Goal: Transaction & Acquisition: Purchase product/service

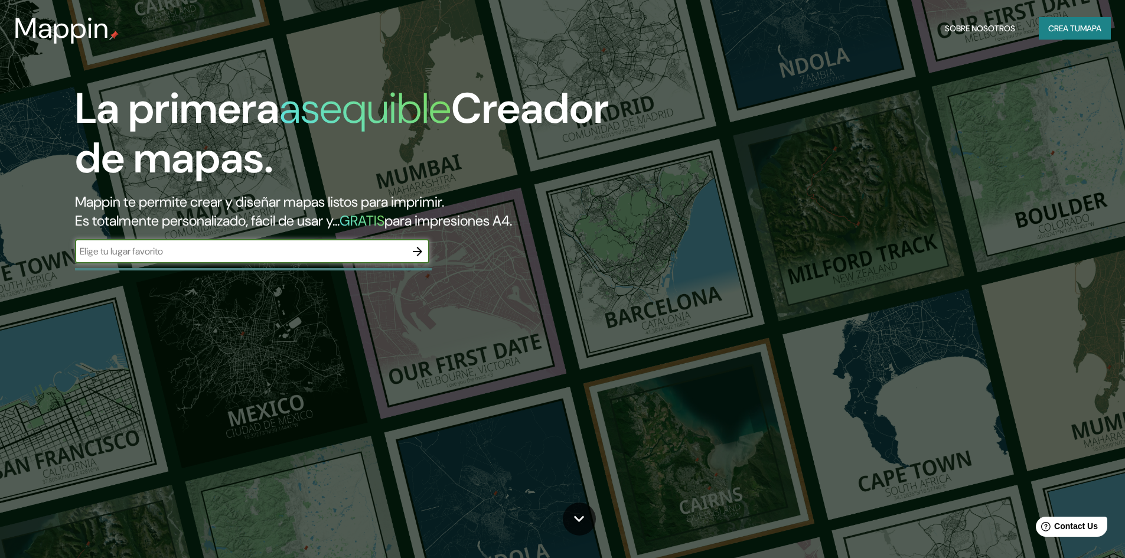
click at [358, 251] on input "text" at bounding box center [240, 252] width 331 height 14
type input "juayua"
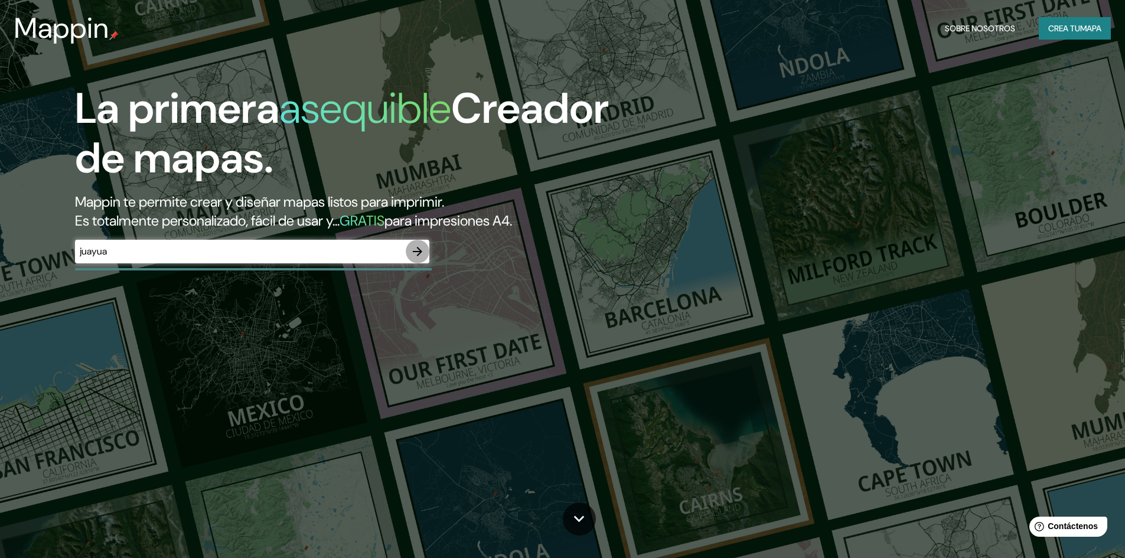
click at [423, 249] on icon "button" at bounding box center [418, 252] width 14 height 14
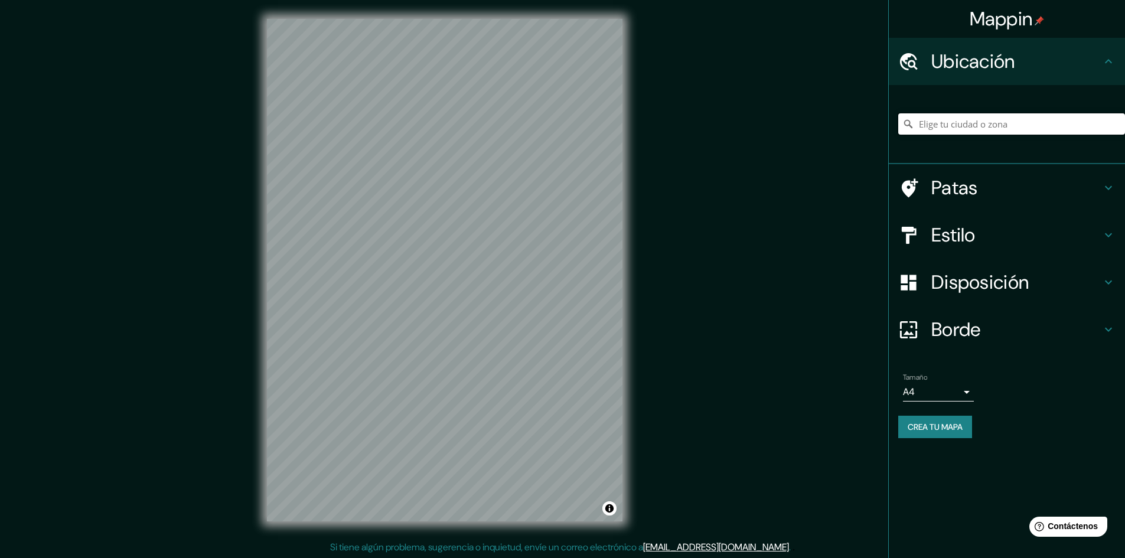
click at [936, 123] on input "Elige tu ciudad o zona" at bounding box center [1011, 123] width 227 height 21
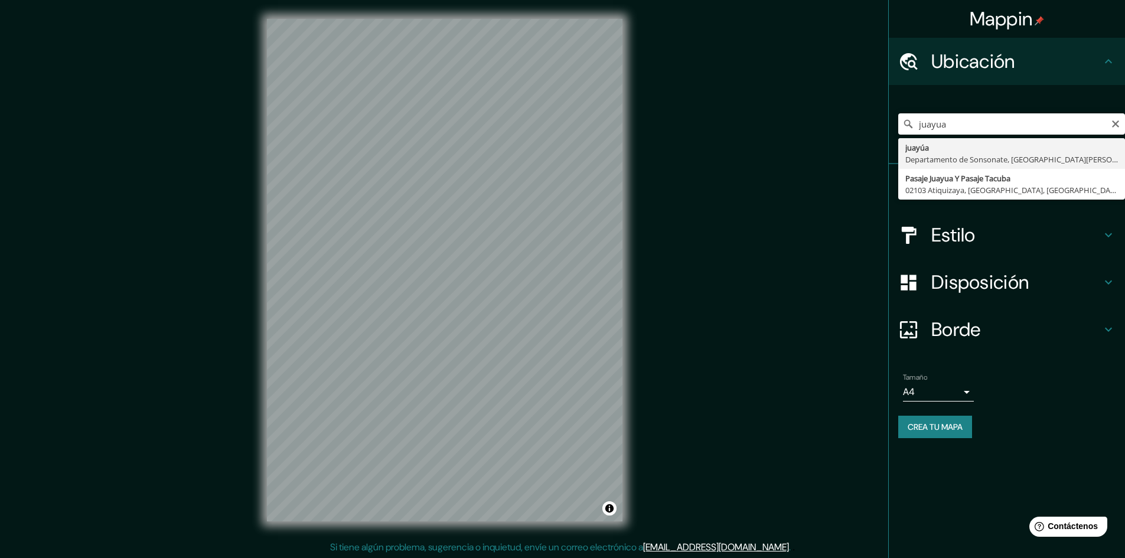
type input "Juayua, Departamento de [GEOGRAPHIC_DATA], [GEOGRAPHIC_DATA][PERSON_NAME]"
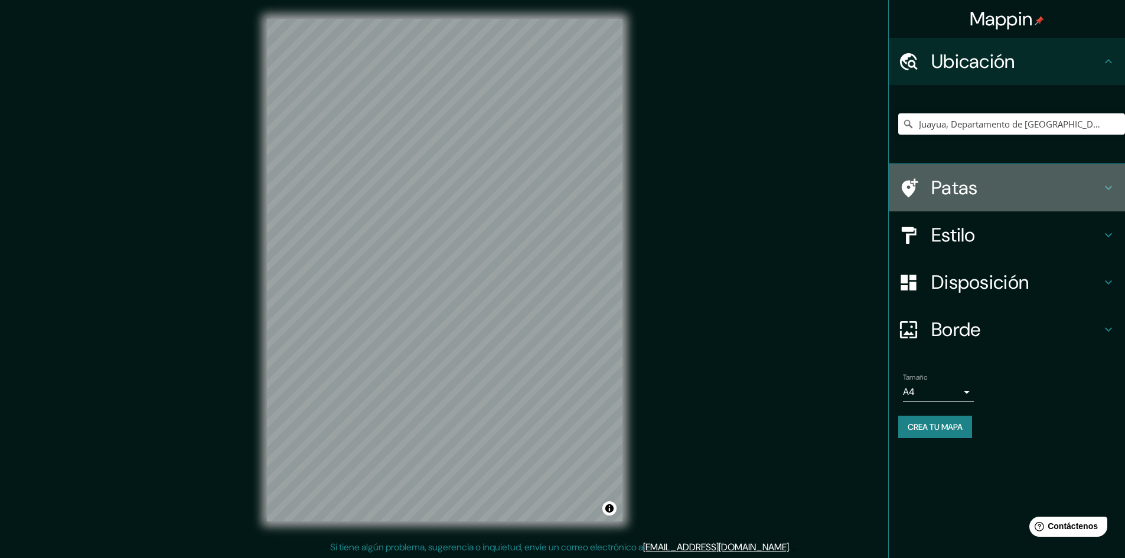
click at [1107, 184] on icon at bounding box center [1109, 188] width 14 height 14
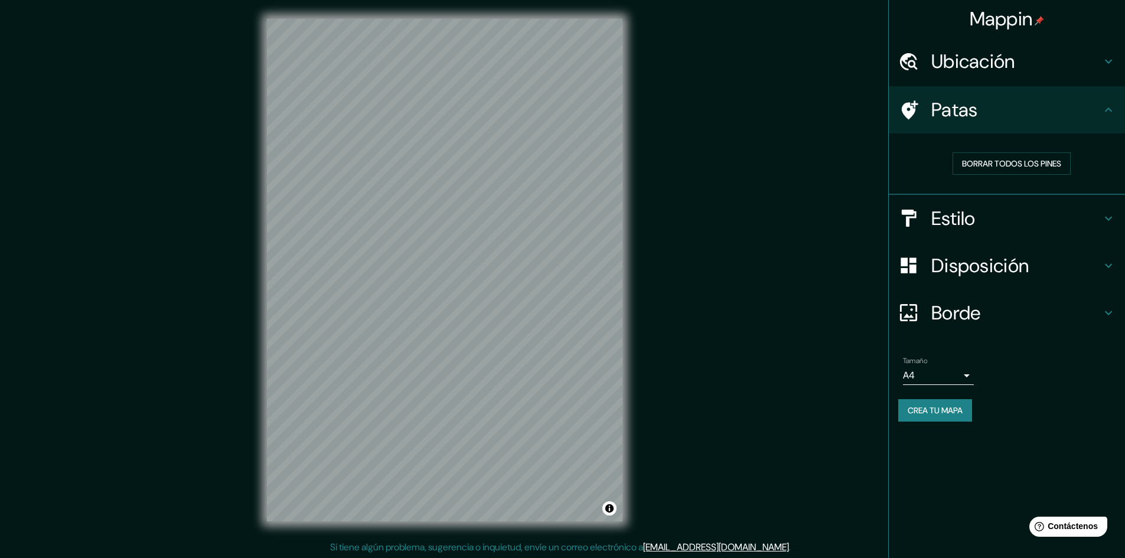
click at [1104, 175] on div "Borrar todos los pines" at bounding box center [1011, 163] width 227 height 41
click at [1102, 213] on icon at bounding box center [1109, 218] width 14 height 14
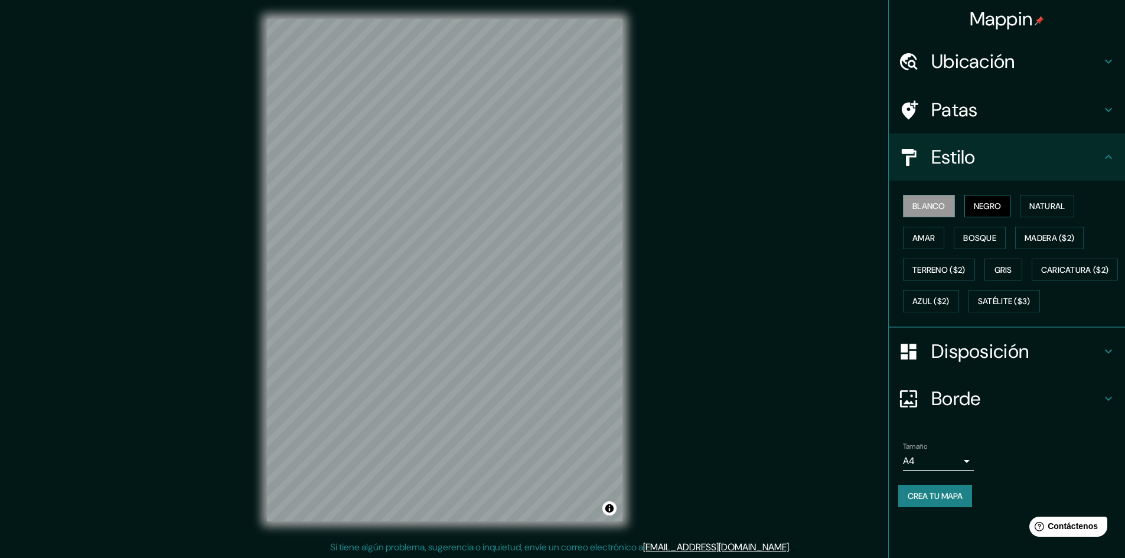
click at [993, 206] on font "Negro" at bounding box center [988, 206] width 28 height 11
click at [1040, 198] on button "Natural" at bounding box center [1047, 206] width 54 height 22
click at [940, 203] on font "Blanco" at bounding box center [929, 206] width 33 height 11
click at [1064, 165] on h4 "Estilo" at bounding box center [1016, 157] width 170 height 24
click at [1105, 158] on icon at bounding box center [1108, 157] width 7 height 4
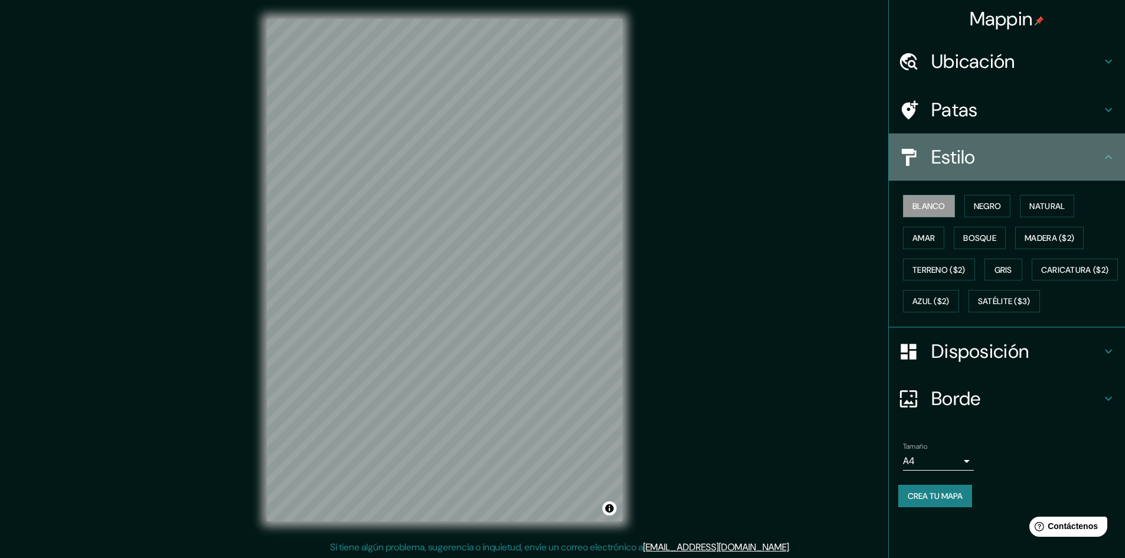
click at [991, 163] on h4 "Estilo" at bounding box center [1016, 157] width 170 height 24
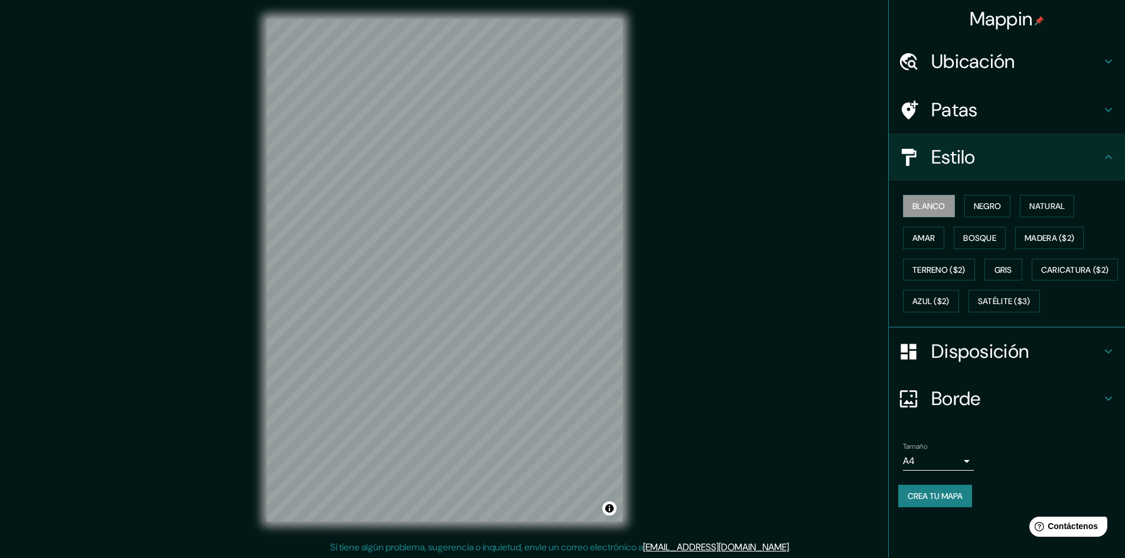
scroll to position [1, 0]
click at [975, 364] on font "Disposición" at bounding box center [979, 351] width 97 height 25
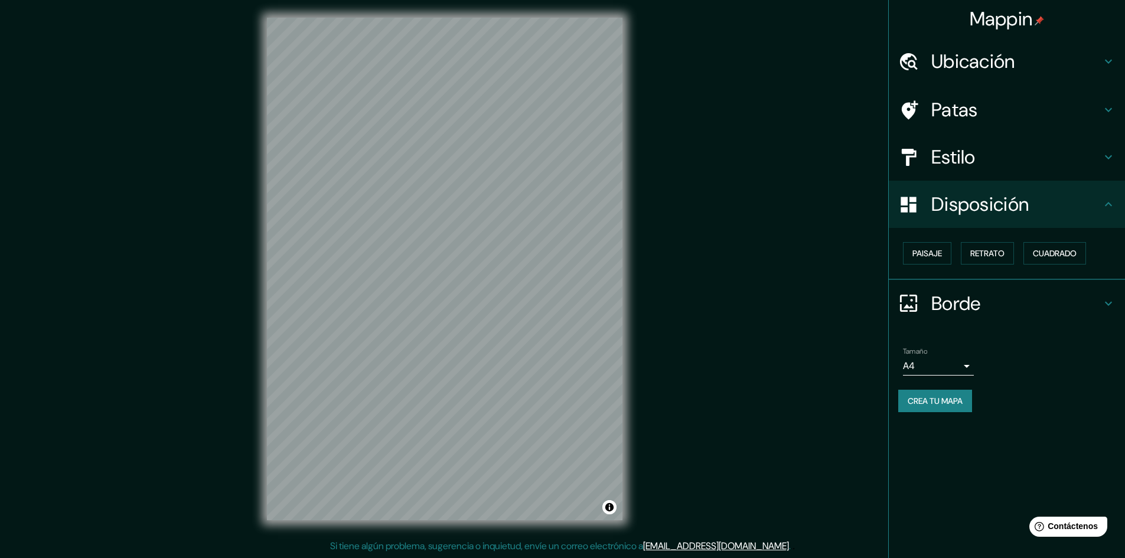
click at [1074, 197] on h4 "Disposición" at bounding box center [1016, 205] width 170 height 24
click at [1109, 204] on icon at bounding box center [1109, 204] width 14 height 14
click at [1054, 257] on font "Cuadrado" at bounding box center [1055, 253] width 44 height 11
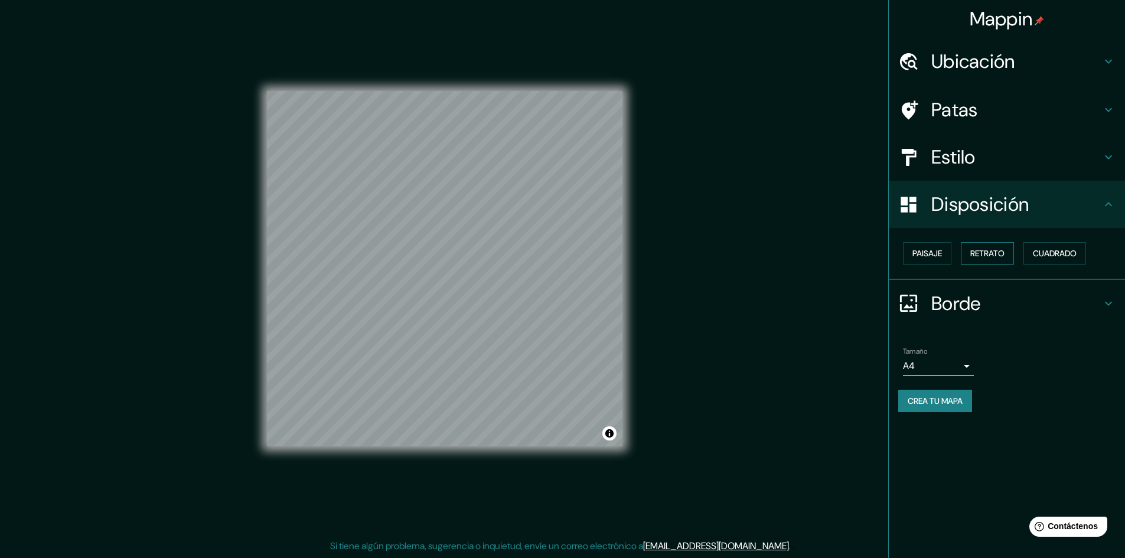
click at [1001, 257] on font "Retrato" at bounding box center [987, 253] width 34 height 11
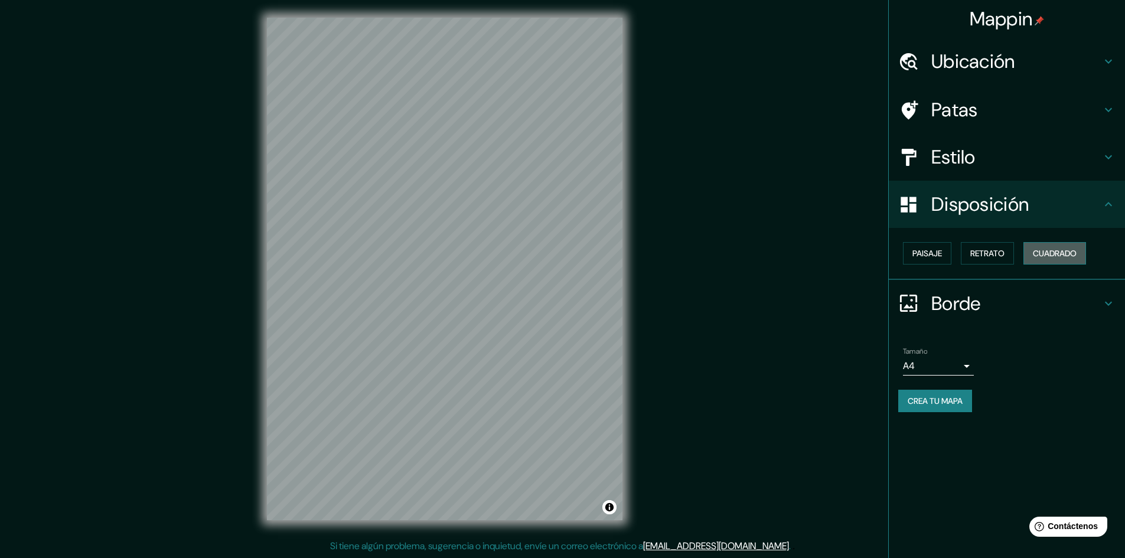
click at [1065, 250] on font "Cuadrado" at bounding box center [1055, 253] width 44 height 11
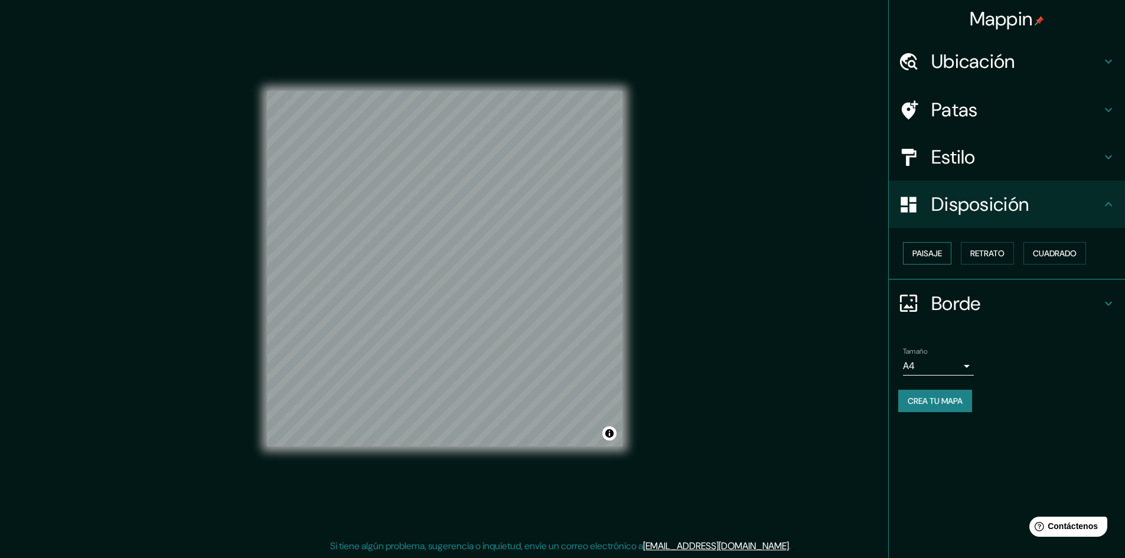
click at [937, 249] on font "Paisaje" at bounding box center [928, 253] width 30 height 11
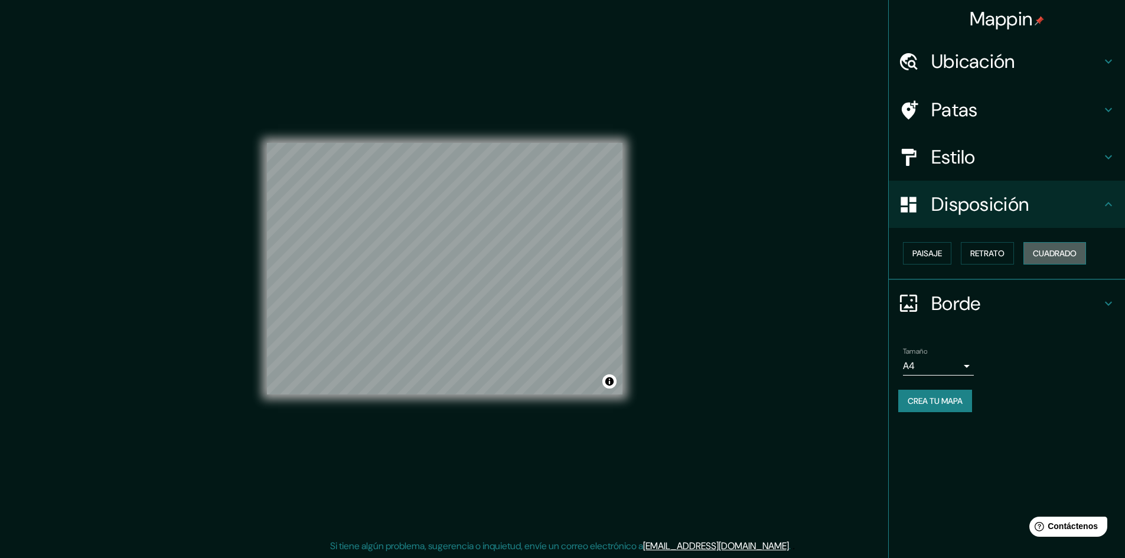
click at [1050, 245] on button "Cuadrado" at bounding box center [1055, 253] width 63 height 22
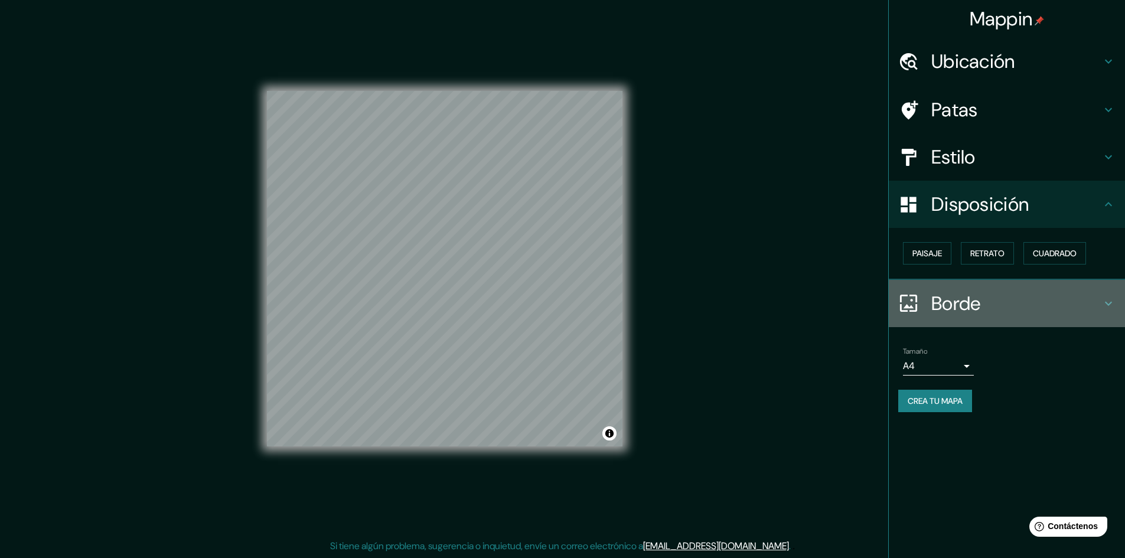
click at [1109, 307] on icon at bounding box center [1109, 304] width 14 height 14
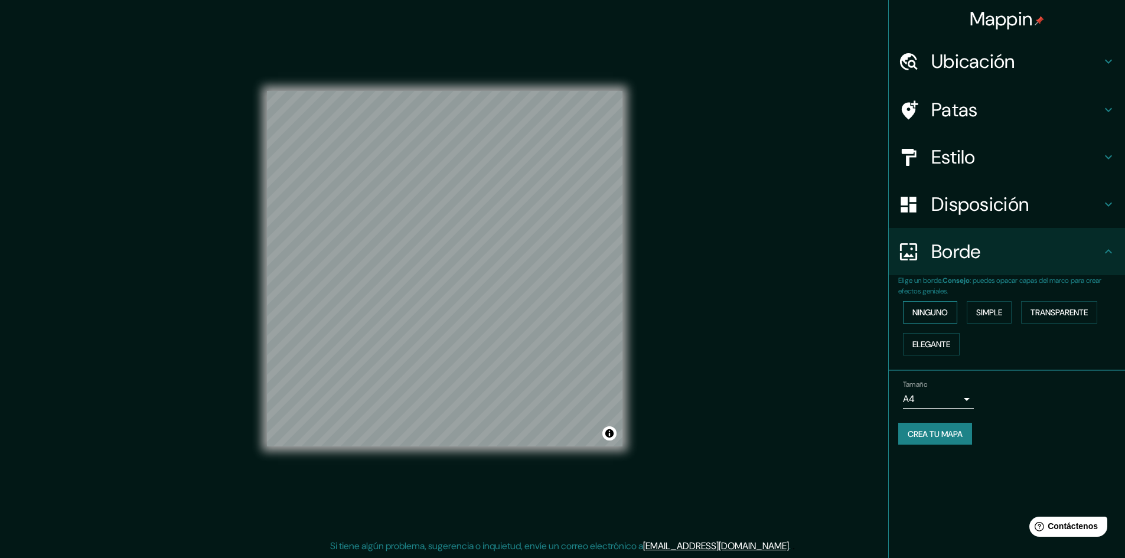
click at [941, 315] on font "Ninguno" at bounding box center [930, 312] width 35 height 11
click at [989, 310] on font "Simple" at bounding box center [989, 312] width 26 height 11
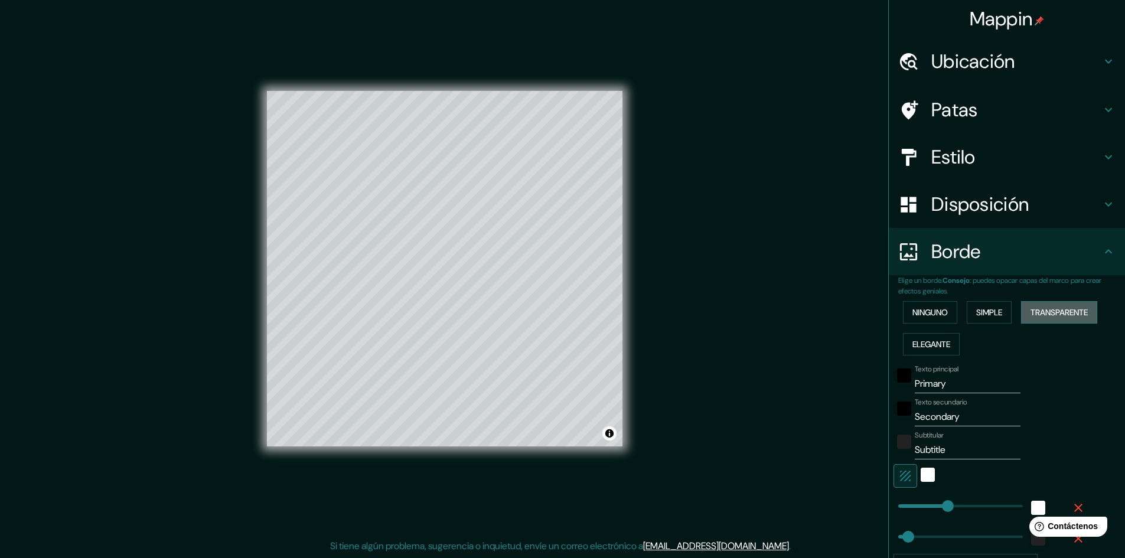
click at [1035, 309] on font "Transparente" at bounding box center [1059, 312] width 57 height 11
click at [942, 337] on font "Elegante" at bounding box center [932, 344] width 38 height 15
click at [954, 385] on input "Primary" at bounding box center [968, 383] width 106 height 19
drag, startPoint x: 952, startPoint y: 382, endPoint x: 884, endPoint y: 377, distance: 68.7
click at [889, 377] on div "Elige un borde. Consejo : puedes opacar capas del marco para crear efectos geni…" at bounding box center [1007, 461] width 236 height 373
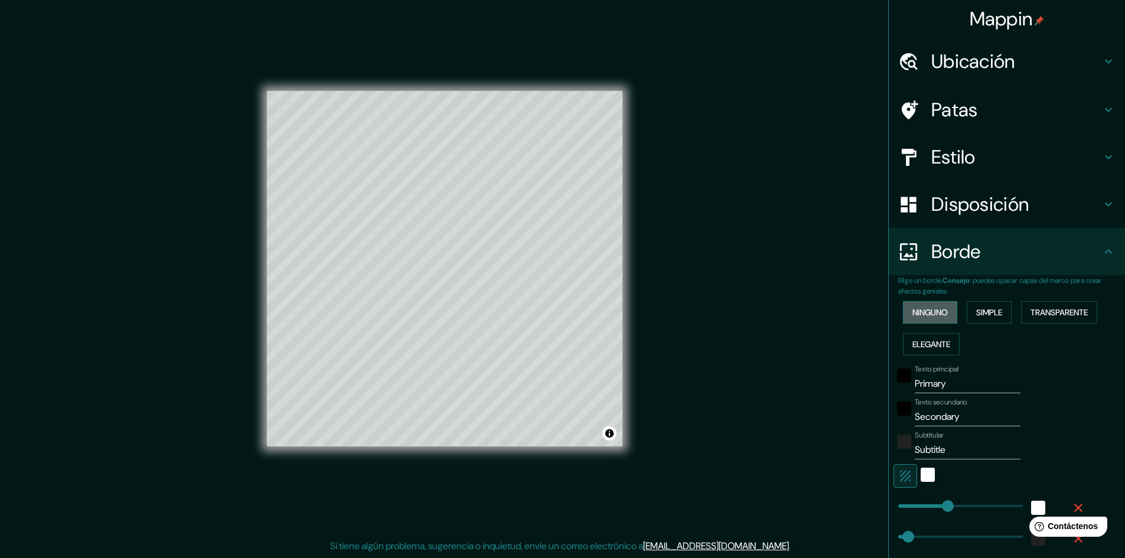
click at [930, 315] on font "Ninguno" at bounding box center [930, 312] width 35 height 11
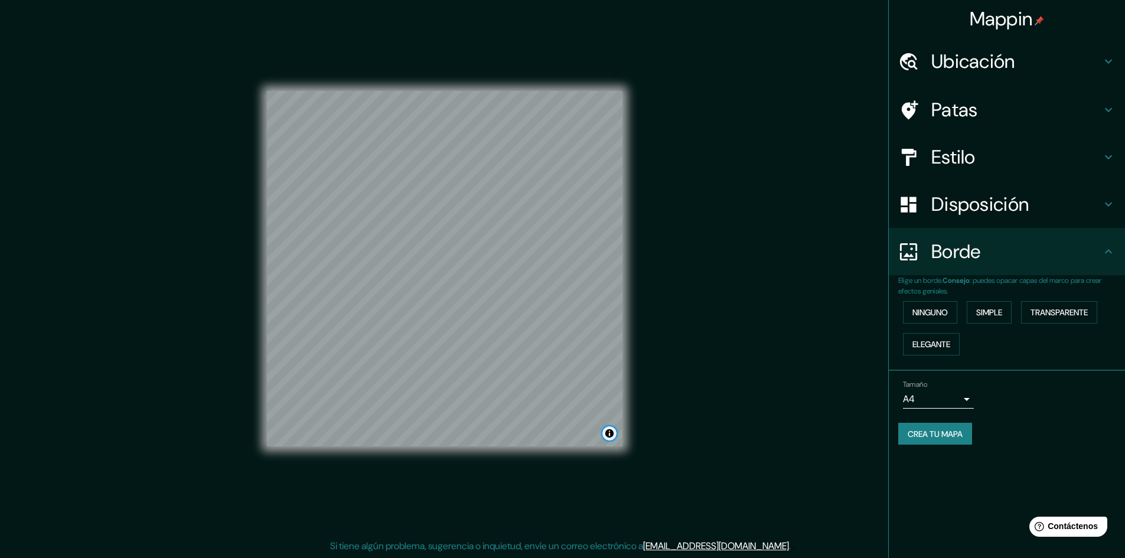
click at [613, 436] on button "Activar o desactivar atribución" at bounding box center [609, 433] width 14 height 14
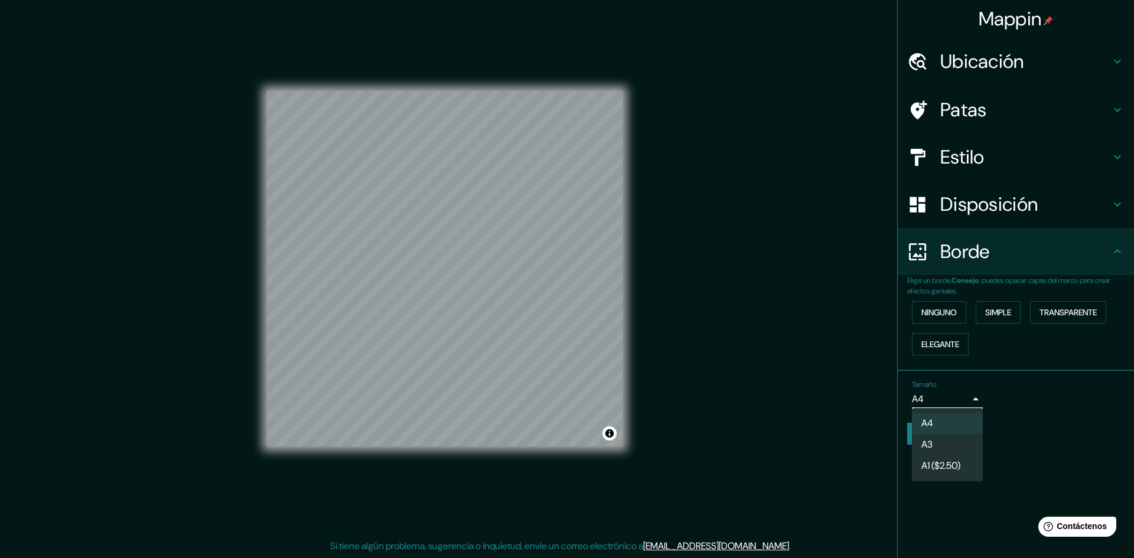
click at [965, 396] on body "Mappin Ubicación Juayua, Departamento de [GEOGRAPHIC_DATA], [GEOGRAPHIC_DATA][P…" at bounding box center [567, 278] width 1134 height 558
click at [1025, 407] on div at bounding box center [567, 279] width 1134 height 558
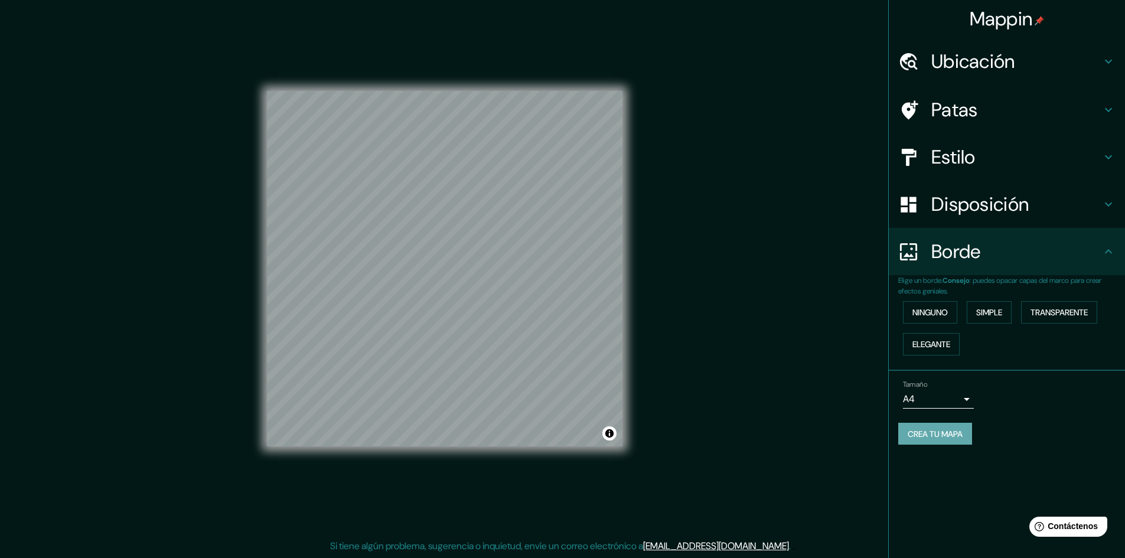
click at [939, 431] on font "Crea tu mapa" at bounding box center [935, 434] width 55 height 11
click at [812, 448] on div "Mappin Ubicación Juayua, Departamento de [GEOGRAPHIC_DATA], [GEOGRAPHIC_DATA][P…" at bounding box center [562, 278] width 1125 height 559
